Goal: Transaction & Acquisition: Purchase product/service

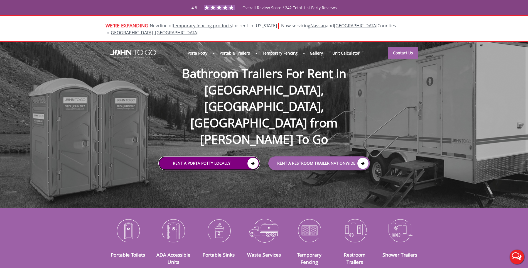
click at [253, 158] on icon at bounding box center [252, 163] width 11 height 11
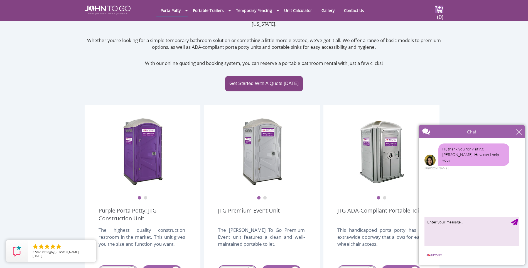
scroll to position [139, 0]
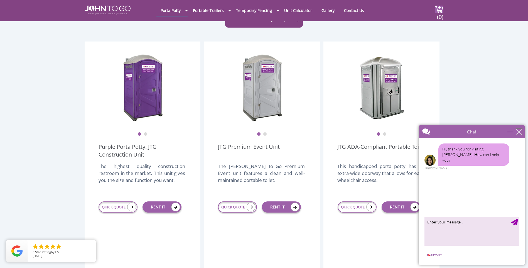
click at [518, 132] on div "close" at bounding box center [519, 132] width 6 height 6
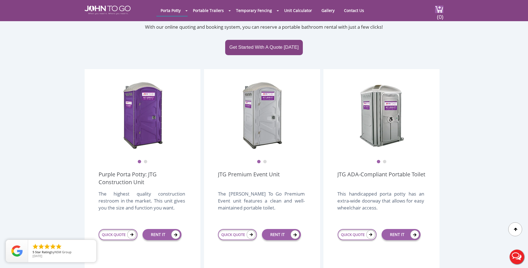
scroll to position [111, 0]
click at [168, 229] on link "RENT IT" at bounding box center [161, 234] width 39 height 11
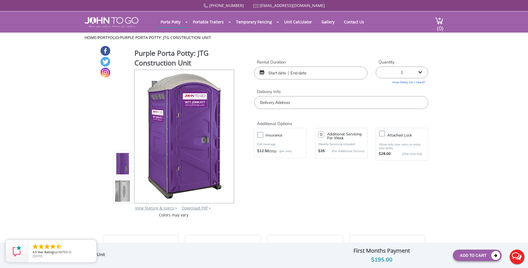
click at [276, 72] on input "text" at bounding box center [310, 72] width 113 height 13
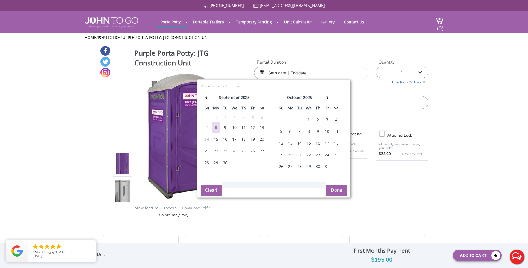
click at [326, 120] on div "3" at bounding box center [326, 119] width 9 height 11
click at [289, 132] on div "6" at bounding box center [290, 131] width 9 height 11
type input "10/03/2025 to 10/06/2025"
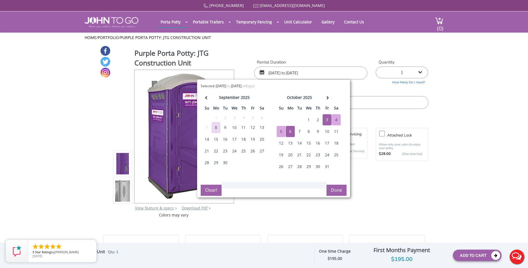
click at [333, 190] on button "Done" at bounding box center [336, 189] width 20 height 11
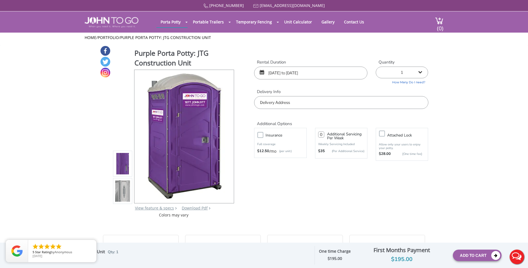
click at [295, 102] on input "text" at bounding box center [341, 102] width 174 height 13
click at [306, 101] on input "text" at bounding box center [341, 102] width 174 height 13
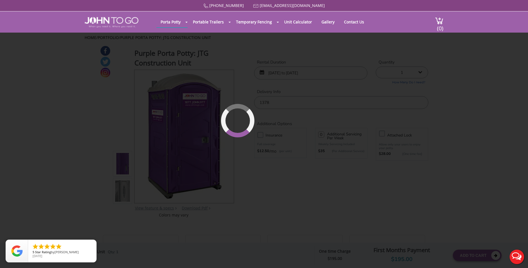
type input "1378 Springfield Avenue, New Providence, NJ, USA"
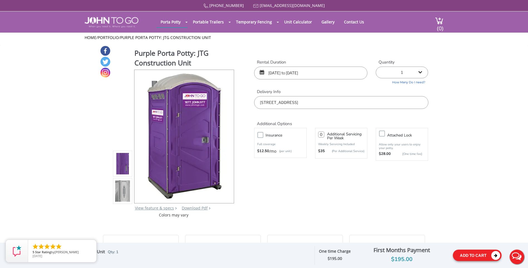
click at [473, 254] on button "Add To Cart" at bounding box center [476, 254] width 49 height 11
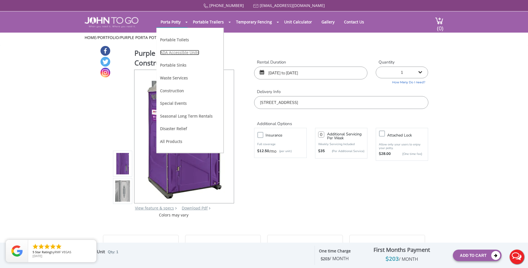
click at [179, 53] on link "ADA Accessible Units" at bounding box center [179, 52] width 39 height 5
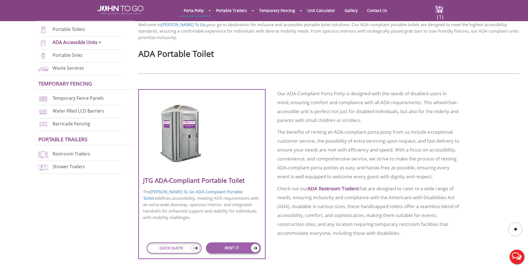
scroll to position [222, 0]
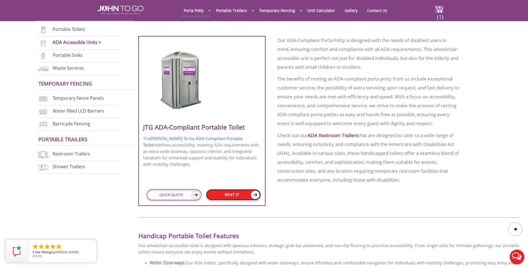
click at [248, 196] on link "RENT IT" at bounding box center [233, 194] width 55 height 11
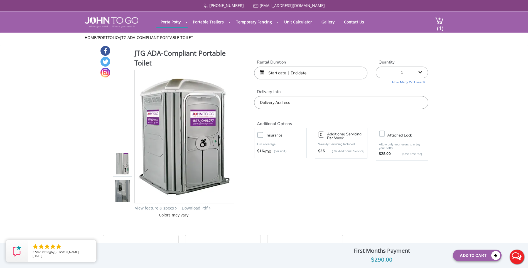
click at [274, 76] on input "text" at bounding box center [310, 72] width 113 height 13
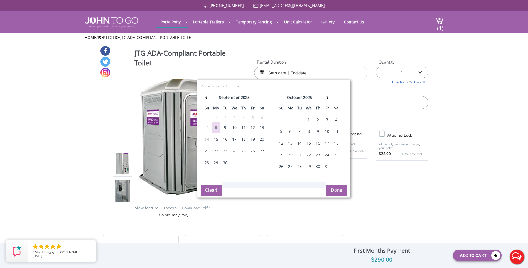
click at [327, 120] on div "3" at bounding box center [326, 119] width 9 height 11
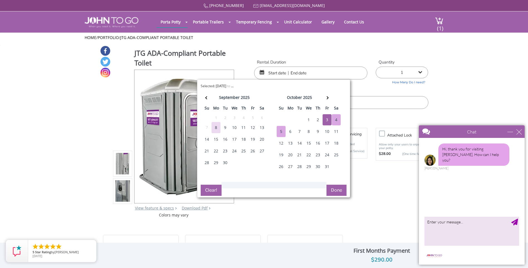
click at [281, 130] on div "5" at bounding box center [280, 131] width 9 height 11
type input "10/03/2025 to 10/05/2025"
click at [519, 132] on div "close" at bounding box center [519, 132] width 6 height 6
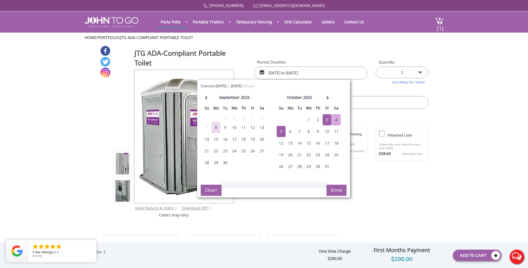
click at [340, 191] on button "Done" at bounding box center [336, 189] width 20 height 11
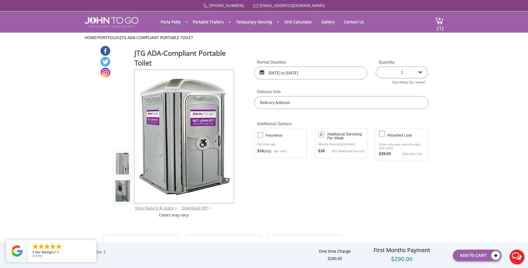
click at [285, 100] on input "text" at bounding box center [341, 102] width 174 height 13
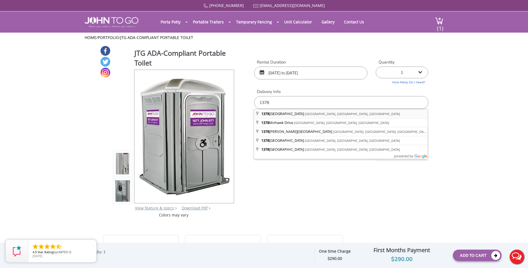
type input "1378 Springfield Avenue, New Providence, NJ, USA"
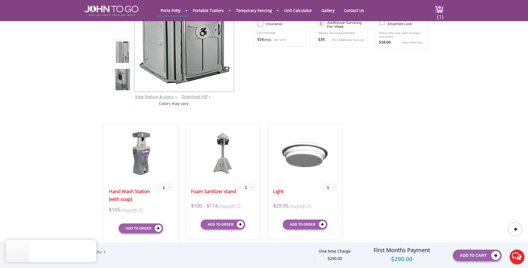
scroll to position [28, 0]
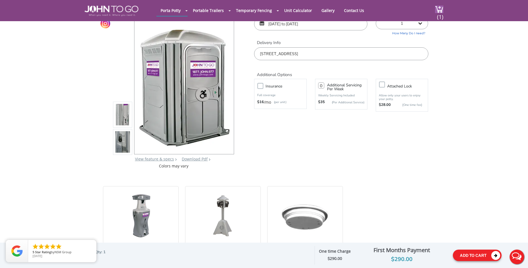
click at [478, 256] on button "Add To Cart" at bounding box center [476, 254] width 49 height 11
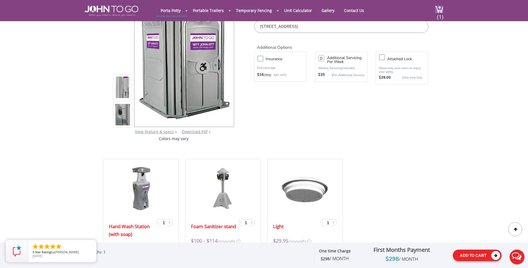
scroll to position [0, 0]
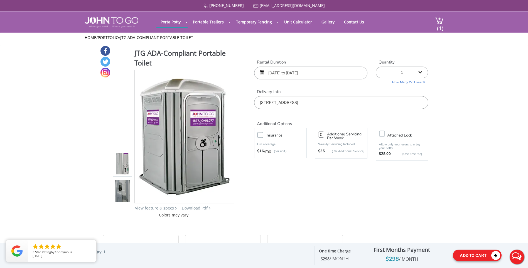
click at [469, 255] on button "Add To Cart" at bounding box center [476, 254] width 49 height 11
click at [473, 254] on button "Add To Cart" at bounding box center [476, 254] width 49 height 11
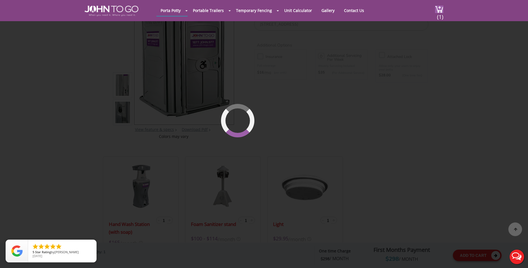
scroll to position [59, 0]
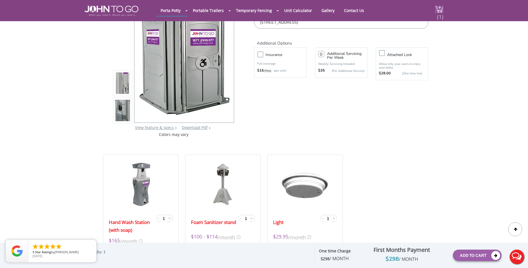
click at [438, 14] on span "(1)" at bounding box center [439, 15] width 7 height 12
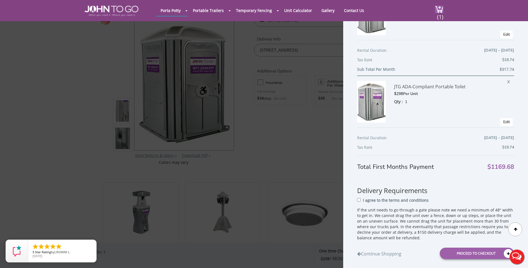
scroll to position [139, 0]
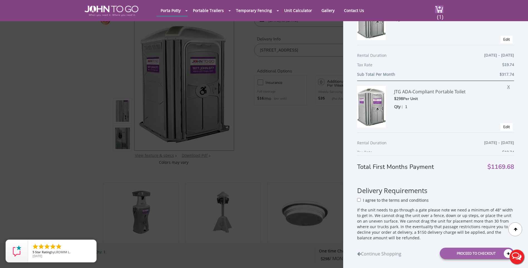
click at [507, 86] on span "X" at bounding box center [510, 85] width 6 height 7
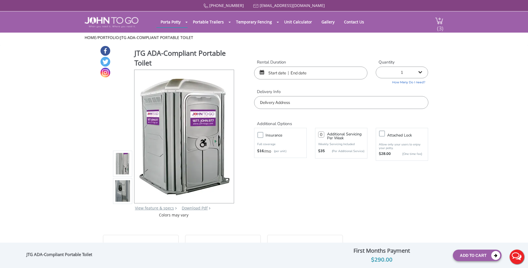
click at [439, 28] on span "(3)" at bounding box center [439, 26] width 7 height 12
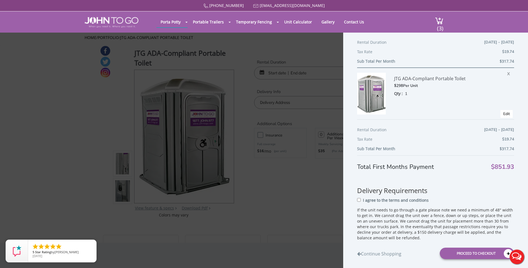
scroll to position [159, 0]
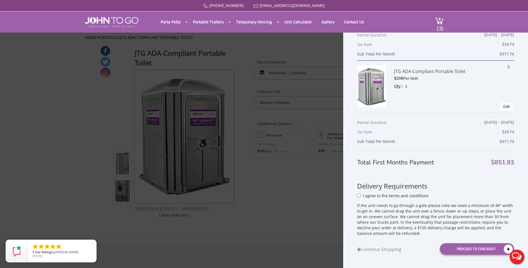
click at [507, 66] on span "X" at bounding box center [510, 65] width 6 height 7
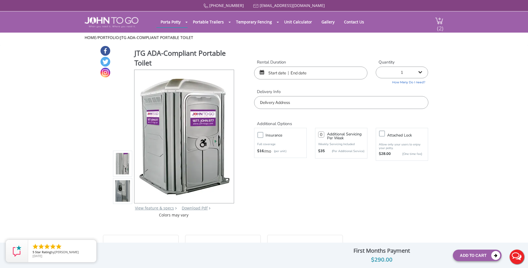
click at [439, 20] on span "(2)" at bounding box center [439, 26] width 7 height 12
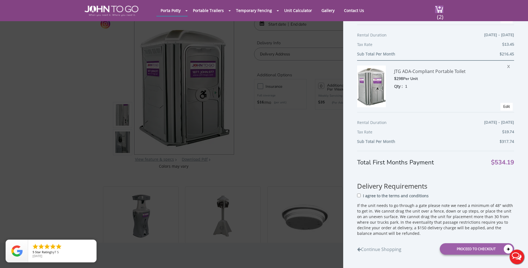
scroll to position [28, 0]
click at [358, 196] on input "I agree to the terms and conditions" at bounding box center [359, 195] width 4 height 4
checkbox input "true"
click at [477, 249] on div "Proceed to Checkout" at bounding box center [476, 248] width 74 height 11
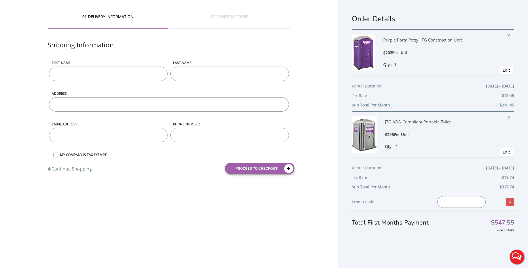
click at [102, 72] on input "First name" at bounding box center [108, 73] width 118 height 14
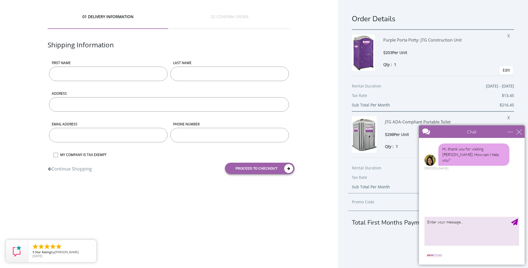
type input "[PERSON_NAME]"
type input "[EMAIL_ADDRESS][DOMAIN_NAME]"
type input "9086560100"
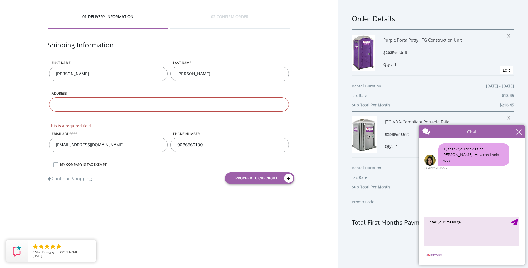
click at [114, 103] on input "ADDRESS" at bounding box center [169, 104] width 240 height 14
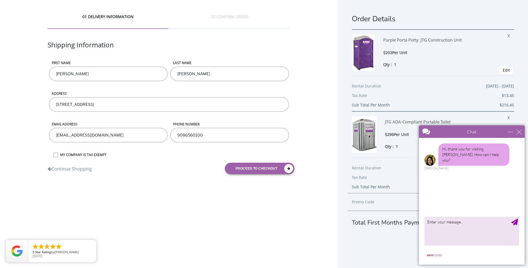
drag, startPoint x: 92, startPoint y: 106, endPoint x: 36, endPoint y: 102, distance: 56.3
click at [36, 102] on div "01 DELIVERY INFORMATION 02 CONFIRM ORDER Shipping Information First name [PERSO…" at bounding box center [169, 96] width 338 height 192
type input "[STREET_ADDRESS]"
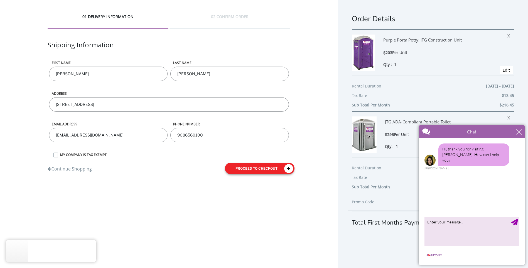
click at [272, 168] on button "proceed to checkout" at bounding box center [260, 167] width 70 height 11
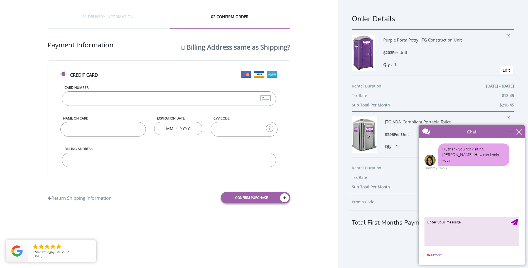
click at [110, 96] on input "Card Number" at bounding box center [169, 98] width 214 height 14
type input "-1"
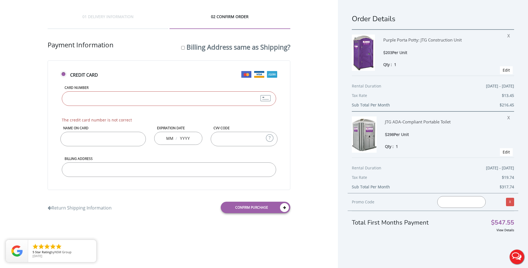
click at [100, 98] on input "Card Number" at bounding box center [169, 98] width 214 height 14
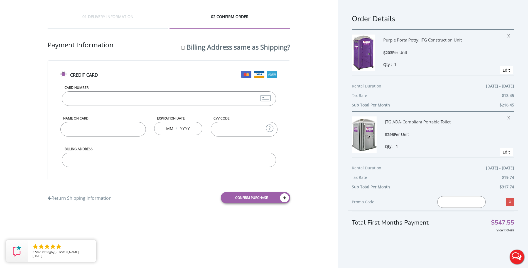
type input "[CREDIT_CARD_NUMBER]"
click at [86, 130] on input "Name on Card" at bounding box center [103, 129] width 86 height 14
type input "[PERSON_NAME]"
click at [170, 128] on input "text" at bounding box center [169, 128] width 7 height 11
type input "03"
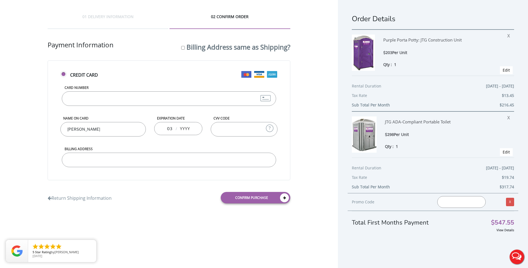
click at [191, 129] on div "03 /" at bounding box center [178, 128] width 48 height 13
drag, startPoint x: 189, startPoint y: 129, endPoint x: 180, endPoint y: 129, distance: 8.3
click at [180, 129] on input "text" at bounding box center [184, 128] width 11 height 11
type input "2028"
click at [236, 128] on input "CVV Code" at bounding box center [244, 129] width 67 height 14
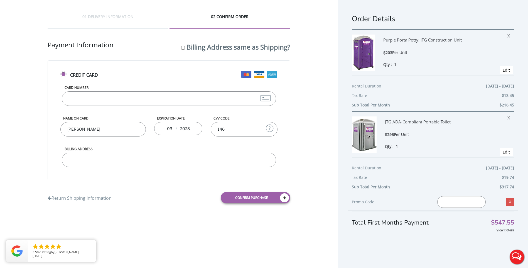
type input "146"
click at [147, 158] on input "Billing Address" at bounding box center [169, 159] width 214 height 14
type input "[STREET_ADDRESS]"
click at [267, 198] on link "Confirm purchase" at bounding box center [256, 197] width 70 height 11
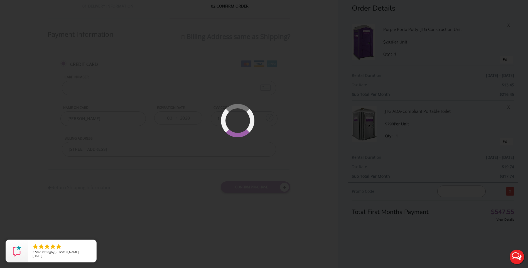
scroll to position [13, 0]
